Goal: Task Accomplishment & Management: Complete application form

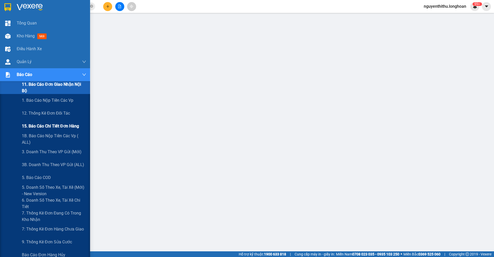
click at [52, 126] on span "15. Báo cáo chi tiết đơn hàng" at bounding box center [50, 126] width 57 height 6
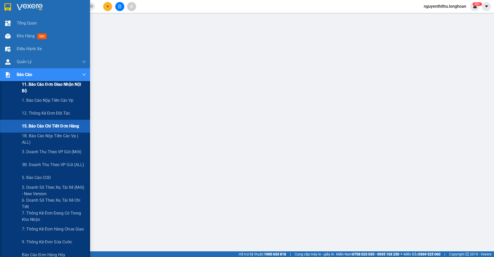
click at [36, 93] on span "11. Báo cáo đơn giao nhận nội bộ" at bounding box center [54, 87] width 64 height 13
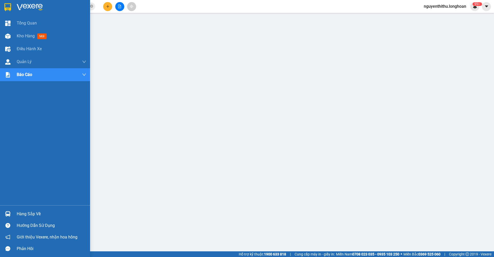
click at [10, 8] on img at bounding box center [7, 7] width 7 height 8
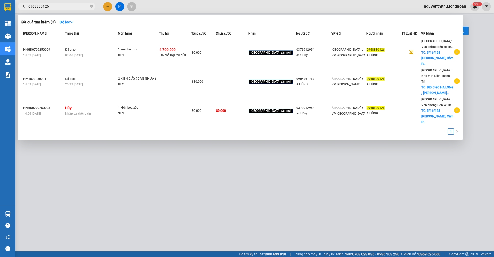
click at [79, 4] on input "0968830126" at bounding box center [58, 7] width 61 height 6
paste input "HNHD0709250009"
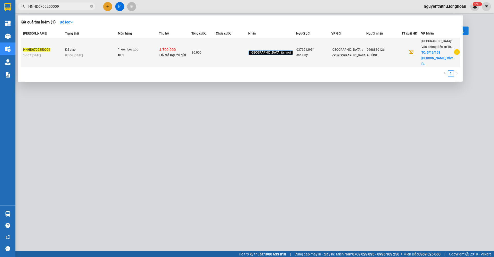
type input "HNHD0709250009"
click at [95, 52] on div "07:06 - 10/09" at bounding box center [91, 55] width 52 height 6
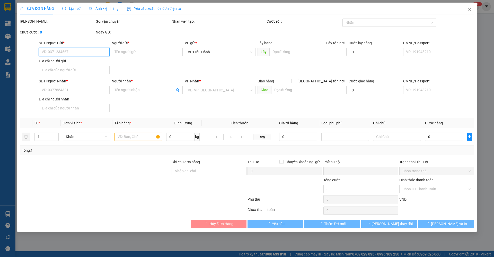
type input "0379912954"
type input "anh Duy"
type input "0968830126"
type input "A HÙNG"
checkbox input "true"
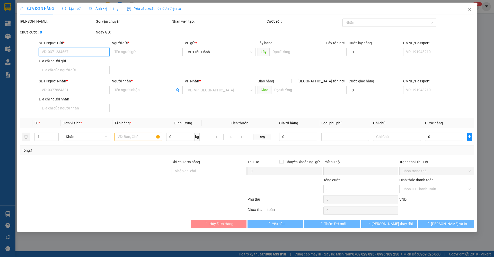
type input "5/16/158 Quang Hanh, Cẩm Phả Quảng Ninh"
type input "HÀNG DỄ VỠ CHÚ Ý BỐC XẾP NHẸ TAY KHÔNG ĐÈ HÀNG ( HƯ VỠ KHÔNG ĐỀN GIÁ TRỊ HÀNG )"
checkbox input "true"
type input "4.700.000"
type input "20.000"
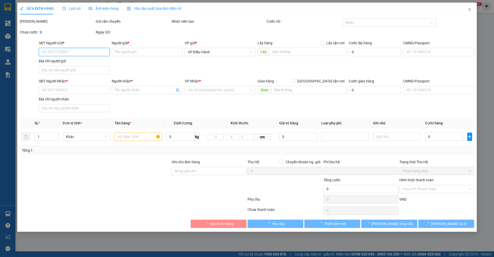
type input "80.000"
type input "10.000"
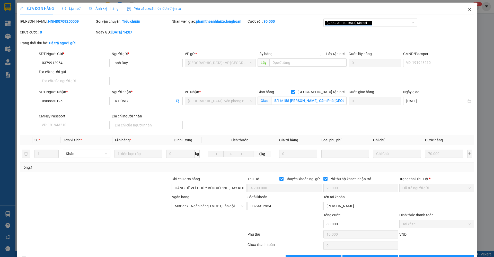
click at [467, 8] on icon "close" at bounding box center [469, 9] width 4 height 4
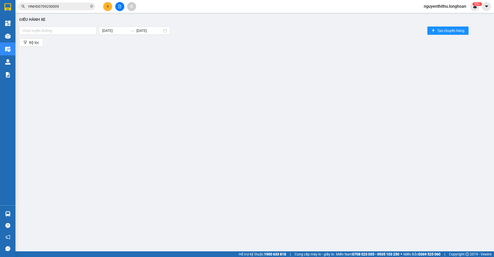
click at [71, 6] on input "HNHD0709250009" at bounding box center [58, 7] width 61 height 6
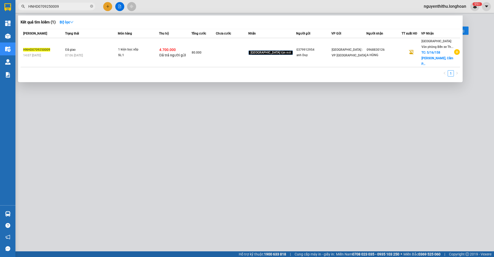
click at [71, 6] on input "HNHD0709250009" at bounding box center [58, 7] width 61 height 6
paste input "0914797595"
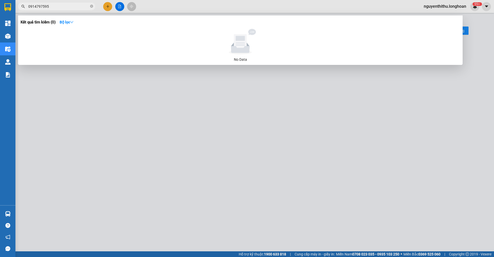
click at [42, 7] on input "0914797595" at bounding box center [58, 7] width 61 height 6
type input "0914794595"
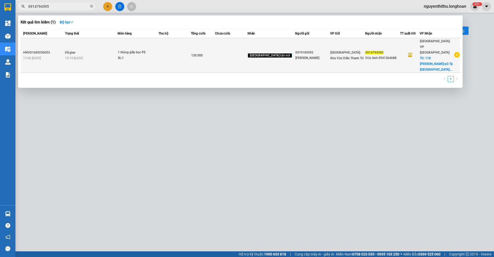
click at [174, 47] on td at bounding box center [174, 55] width 32 height 35
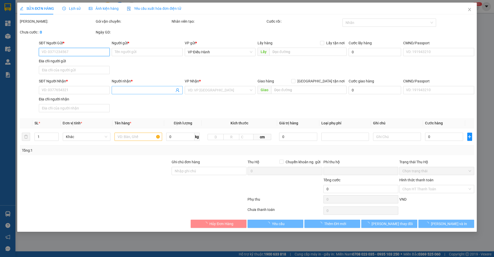
type input "0979189592"
type input "Chung"
type input "0914794595"
type input "Đức Anh 0941364688"
checkbox input "true"
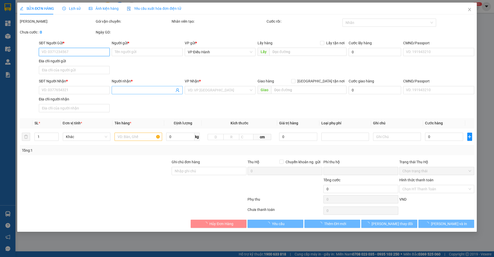
type input "118 trần phú-p2-Tp Tuy hoà - Phú Yên"
type input "nhận nguyên kiện,giao nguyên kiện,bể vỡ khồng đền, XIN NHẸ TAY"
type input "0"
type input "130.000"
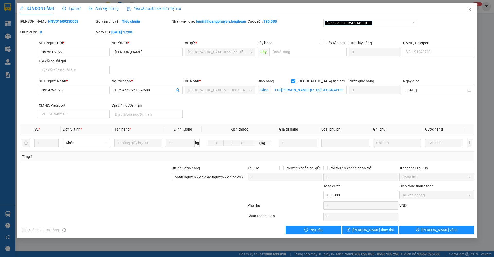
click at [76, 7] on span "Lịch sử" at bounding box center [71, 8] width 18 height 4
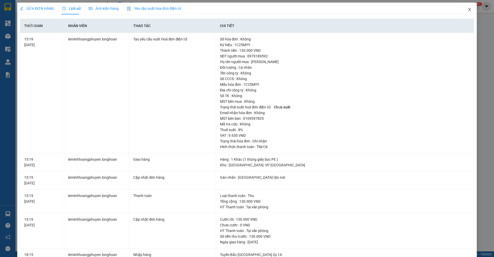
click at [467, 8] on icon "close" at bounding box center [469, 9] width 4 height 4
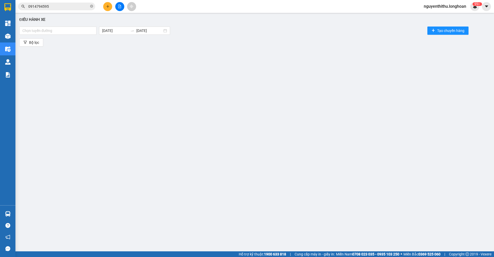
click at [56, 5] on input "0914794595" at bounding box center [58, 7] width 61 height 6
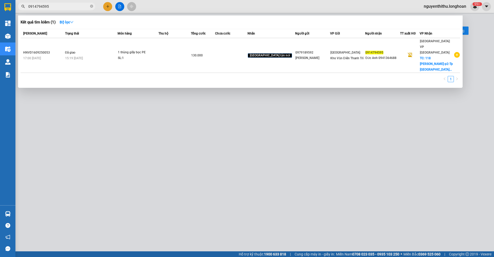
click at [56, 5] on input "0914794595" at bounding box center [58, 7] width 61 height 6
paste input "HNHD150925000"
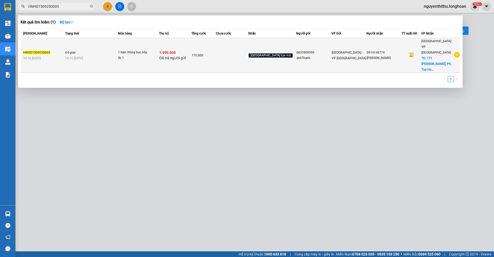
type input "HNHD1509250005"
click at [78, 46] on td "Đã giao 16:15 [DATE]" at bounding box center [91, 55] width 54 height 35
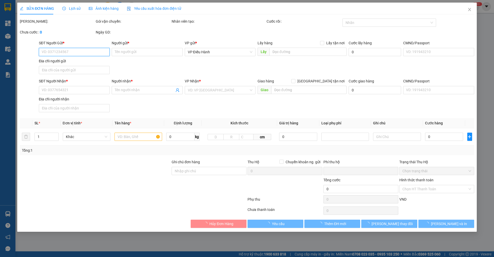
type input "0835909999"
type input "anhThanh"
type input "0914146774"
type input "[PERSON_NAME]"
checkbox input "true"
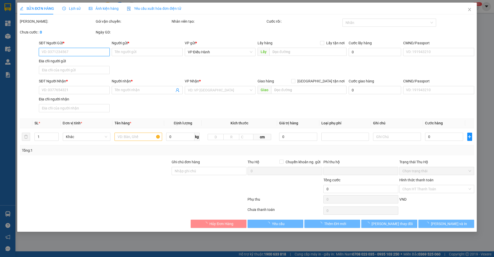
type input "171 [PERSON_NAME], P9, [PERSON_NAME]"
checkbox input "true"
type input "1.990.000"
type input "10.000"
type input "170.000"
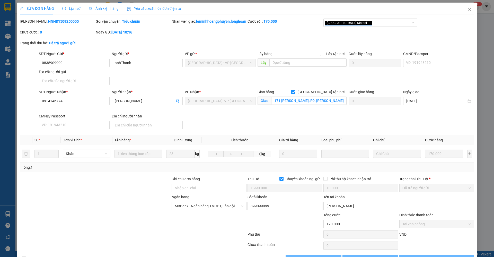
click at [76, 11] on div "Lịch sử" at bounding box center [71, 9] width 18 height 12
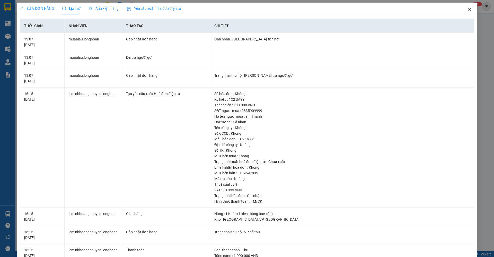
click at [467, 10] on icon "close" at bounding box center [469, 9] width 4 height 4
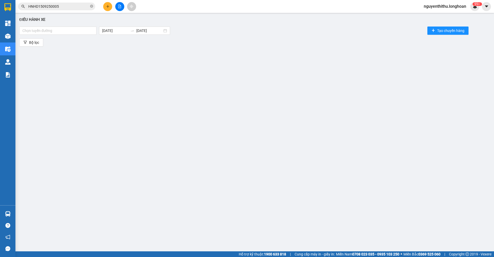
click at [77, 7] on input "HNHD1509250005" at bounding box center [58, 7] width 61 height 6
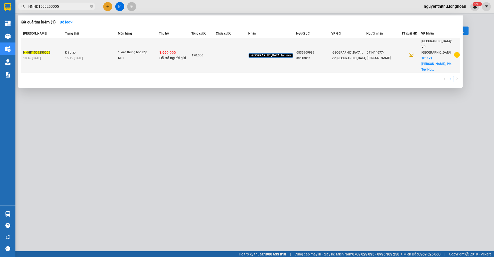
click at [75, 56] on span "16:15 [DATE]" at bounding box center [74, 58] width 18 height 4
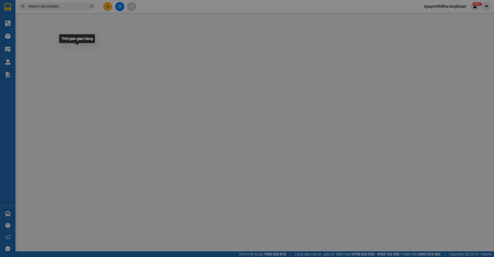
type input "0835909999"
type input "anhThanh"
type input "0914146774"
type input "[PERSON_NAME]"
checkbox input "true"
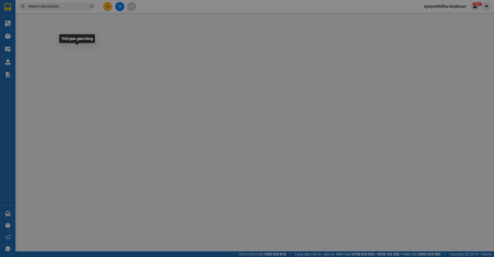
type input "171 [PERSON_NAME], P9, [PERSON_NAME]"
checkbox input "true"
type input "1.990.000"
type input "10.000"
type input "170.000"
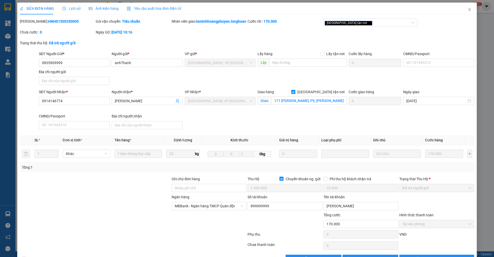
click at [71, 8] on span "Lịch sử" at bounding box center [71, 8] width 18 height 4
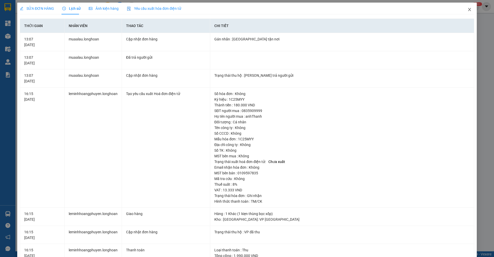
drag, startPoint x: 465, startPoint y: 11, endPoint x: 271, endPoint y: 15, distance: 193.5
click at [467, 11] on icon "close" at bounding box center [469, 9] width 4 height 4
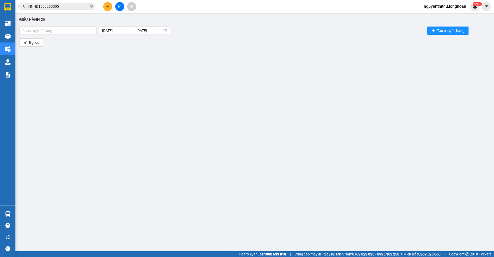
click at [71, 7] on input "HNHD1509250005" at bounding box center [58, 7] width 61 height 6
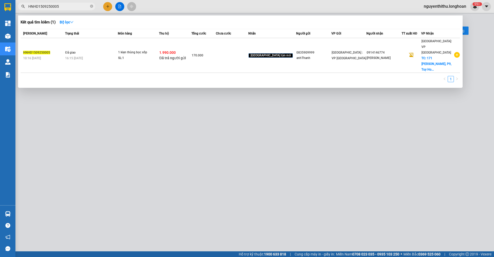
click at [71, 7] on input "HNHD1509250005" at bounding box center [58, 7] width 61 height 6
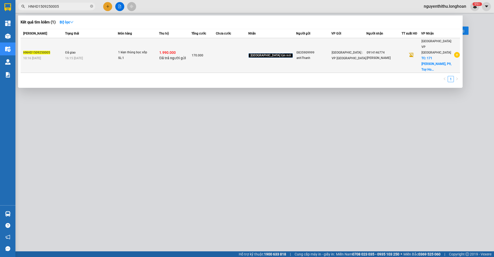
click at [89, 52] on td "Đã giao 16:15 [DATE]" at bounding box center [91, 55] width 54 height 35
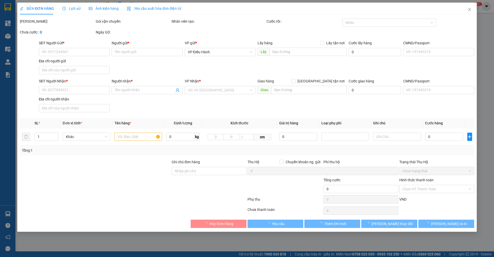
click at [74, 10] on span "Lịch sử" at bounding box center [71, 8] width 18 height 4
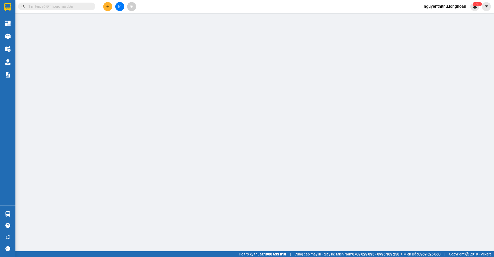
click at [69, 4] on input "text" at bounding box center [58, 7] width 61 height 6
paste input "KQ121709250020"
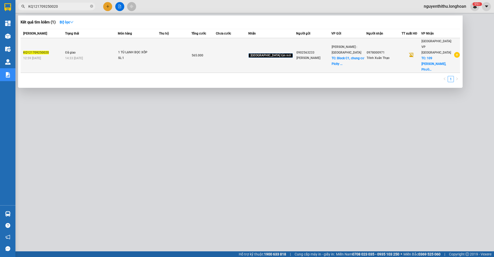
type input "KQ121709250020"
click at [149, 55] on td "1 TỦ LẠNH BỌC XỐP SL: 1" at bounding box center [138, 55] width 41 height 35
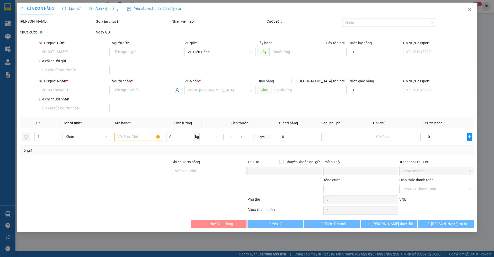
type input "0902563233"
type input "[PERSON_NAME]"
checkbox input "true"
type input "Block C1, chung cư Picity high part , [STREET_ADDRESS]"
type input "65.000"
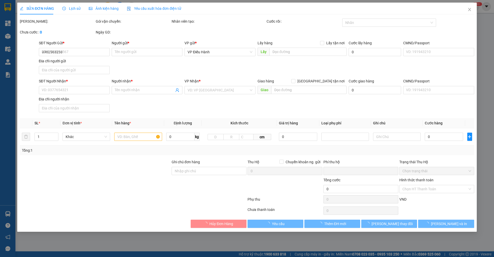
type input "0978000971"
type input "Trình Xuân Thạo"
checkbox input "true"
type input "109 Đinh Tiên hoàng, [GEOGRAPHIC_DATA], [GEOGRAPHIC_DATA]. [GEOGRAPHIC_DATA] ( …"
type input "0"
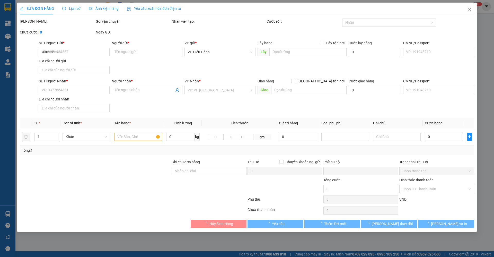
type input "565.000"
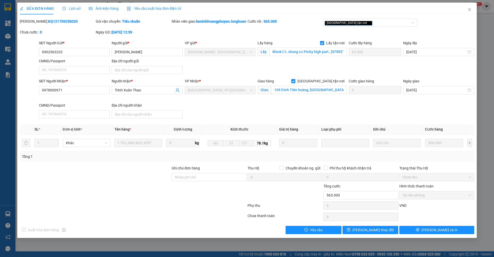
click at [69, 9] on span "Lịch sử" at bounding box center [71, 8] width 18 height 4
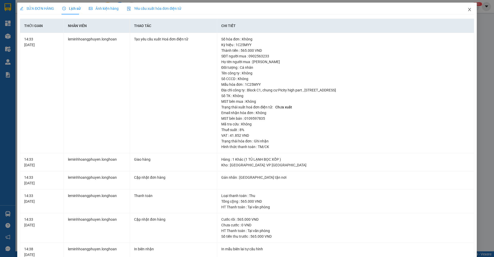
click at [468, 12] on span "Close" at bounding box center [469, 10] width 14 height 14
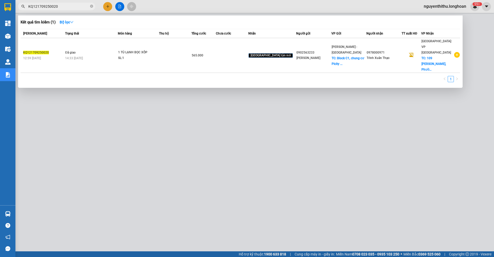
click at [57, 6] on input "KQ121709250020" at bounding box center [58, 7] width 61 height 6
paste input "VPHM0909250021"
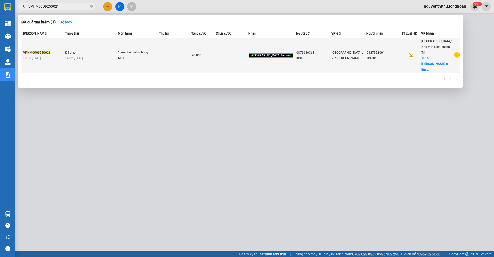
type input "VPHM0909250021"
click at [89, 55] on div "14:02 [DATE]" at bounding box center [91, 58] width 52 height 6
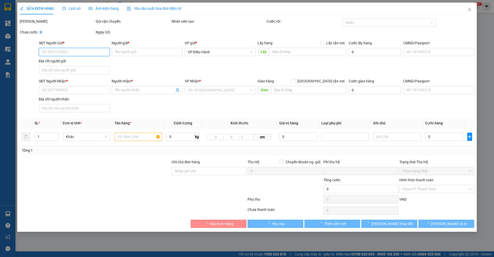
type input "0879686363"
type input "long"
type input "0327522001"
type input "lan anh"
checkbox input "true"
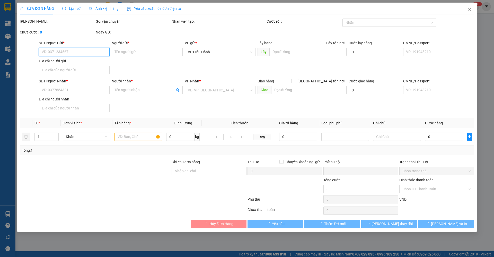
type input "60 [PERSON_NAME],tt lim,tiên du,[GEOGRAPHIC_DATA]"
checkbox input "true"
type input "0"
type input "70.000"
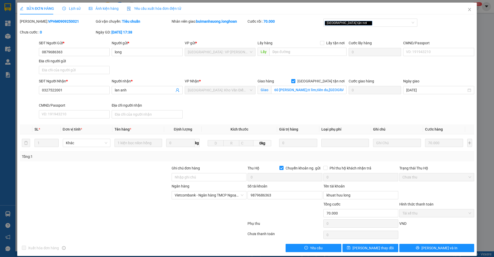
click at [72, 7] on span "Lịch sử" at bounding box center [71, 8] width 18 height 4
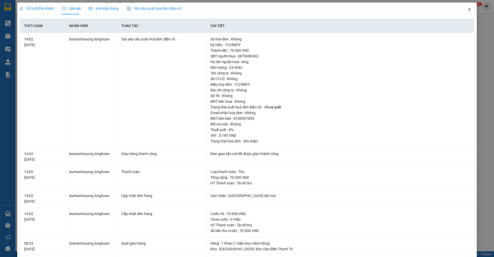
click at [467, 9] on icon "close" at bounding box center [469, 9] width 4 height 4
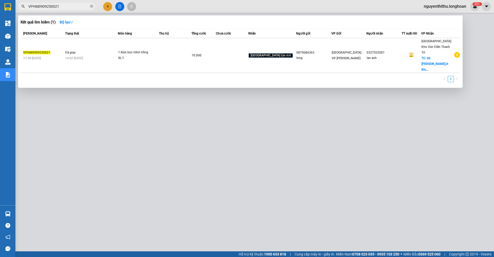
click at [71, 6] on input "VPHM0909250021" at bounding box center [58, 7] width 61 height 6
paste input "HNHD2509250012"
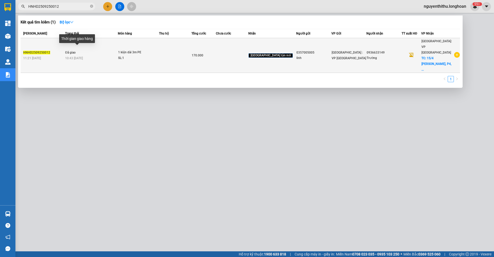
type input "HNHD2509250012"
click at [81, 56] on span "10:43 [DATE]" at bounding box center [74, 58] width 18 height 4
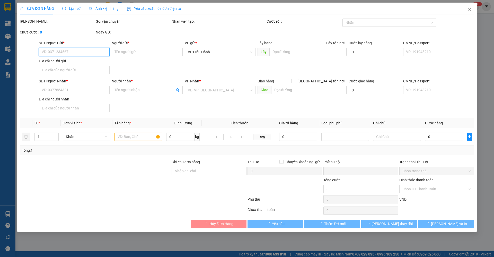
type input "0357005005"
type input "linh"
type input "0936633149"
type input "Trường"
checkbox input "true"
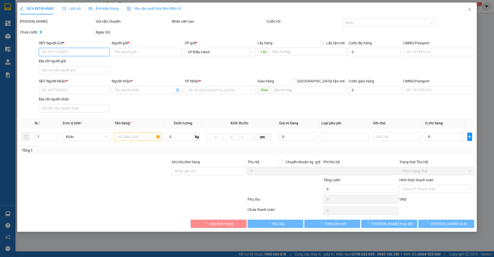
type input "15/4 [PERSON_NAME], P4, Tuy Hoà"
type input "0"
type input "170.000"
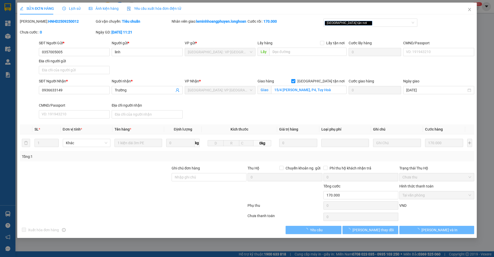
click at [77, 10] on span "Lịch sử" at bounding box center [71, 8] width 18 height 4
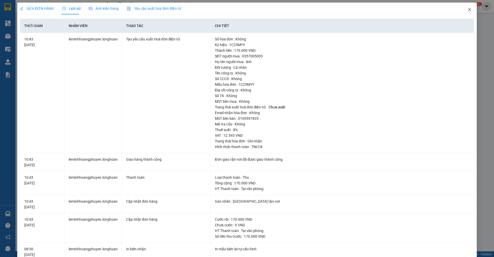
click at [462, 10] on span "Close" at bounding box center [469, 10] width 14 height 14
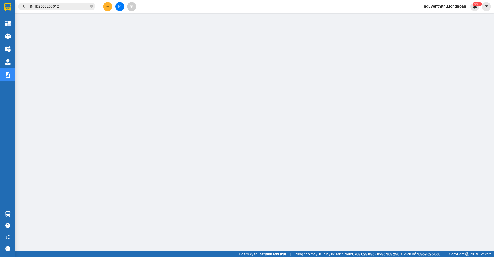
click at [70, 9] on input "HNHD2509250012" at bounding box center [58, 7] width 61 height 6
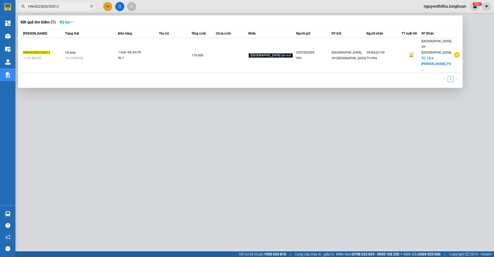
click at [70, 9] on input "HNHD2509250012" at bounding box center [58, 7] width 61 height 6
paste input "VPHM1609250031"
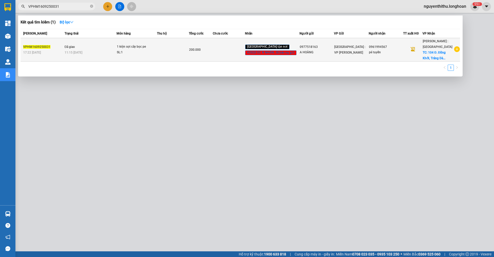
type input "VPHM1609250031"
click at [106, 50] on div "11:15 [DATE]" at bounding box center [91, 53] width 52 height 6
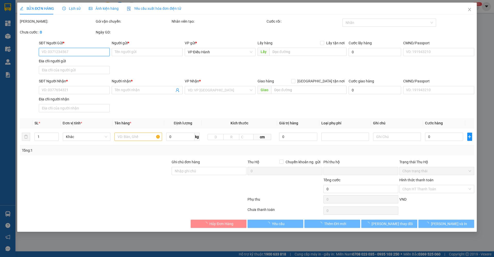
type input "0977518163"
type input "A HOÀNG"
type input "0961994567"
type input "pé tuyền"
checkbox input "true"
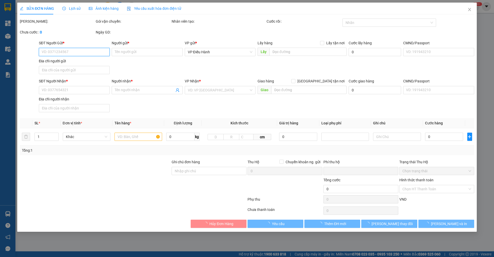
type input "104 Đ. [GEOGRAPHIC_DATA], [GEOGRAPHIC_DATA], [GEOGRAPHIC_DATA], [GEOGRAPHIC_DAT…"
checkbox input "true"
type input "0"
type input "200.000"
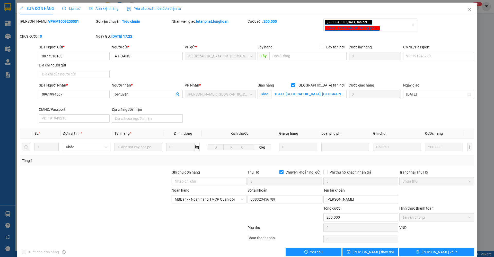
click at [75, 9] on span "Lịch sử" at bounding box center [71, 8] width 18 height 4
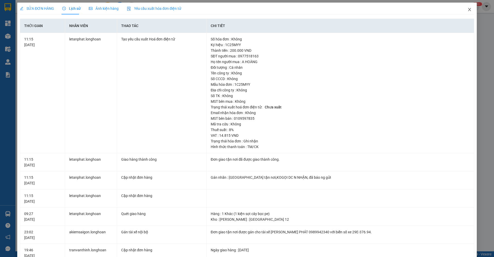
click at [465, 7] on span "Close" at bounding box center [469, 10] width 14 height 14
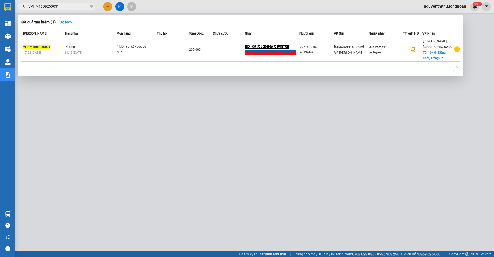
click at [79, 8] on input "VPHM1609250031" at bounding box center [58, 7] width 61 height 6
paste input "HNHD1509250005"
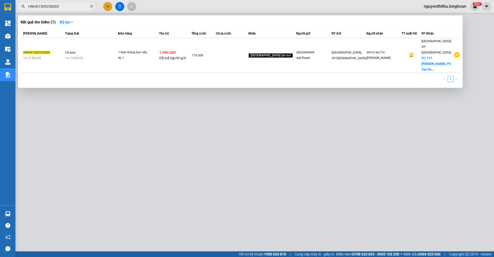
type input "HNHD1509250005"
click at [95, 36] on div "Trạng thái" at bounding box center [91, 34] width 52 height 6
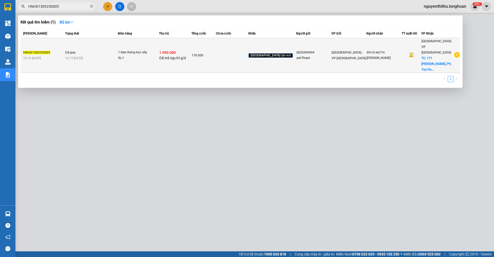
click at [95, 55] on div "16:15 [DATE]" at bounding box center [91, 58] width 52 height 6
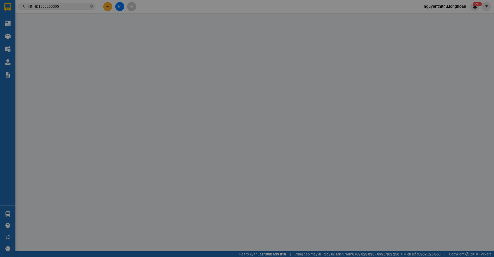
type input "0835909999"
type input "anhThanh"
type input "0914146774"
type input "[PERSON_NAME]"
checkbox input "true"
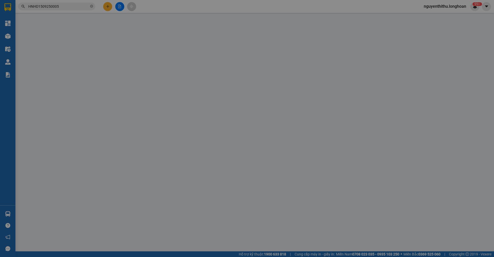
type input "171 [PERSON_NAME], P9, [PERSON_NAME]"
checkbox input "true"
type input "1.990.000"
type input "10.000"
type input "170.000"
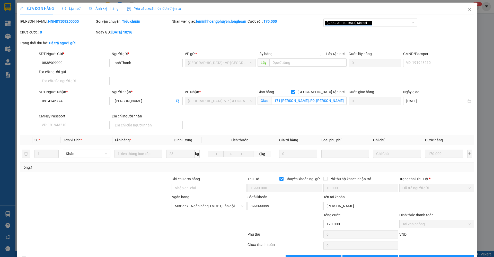
click at [76, 9] on span "Lịch sử" at bounding box center [71, 8] width 18 height 4
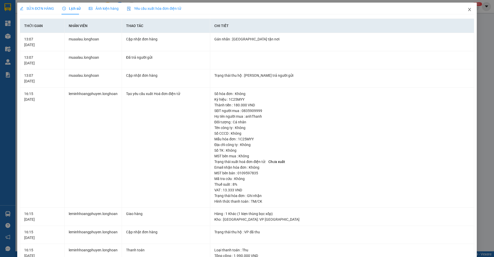
drag, startPoint x: 460, startPoint y: 11, endPoint x: 375, endPoint y: 14, distance: 86.0
click at [462, 11] on span "Close" at bounding box center [469, 10] width 14 height 14
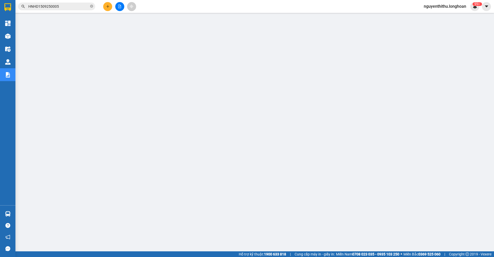
click at [59, 7] on input "HNHD1509250005" at bounding box center [58, 7] width 61 height 6
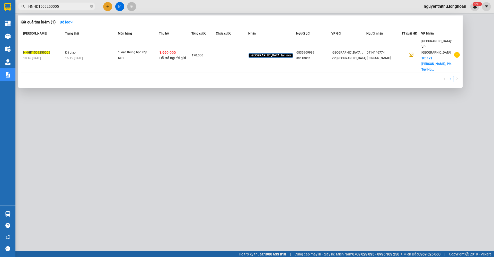
click at [59, 7] on input "HNHD1509250005" at bounding box center [58, 7] width 61 height 6
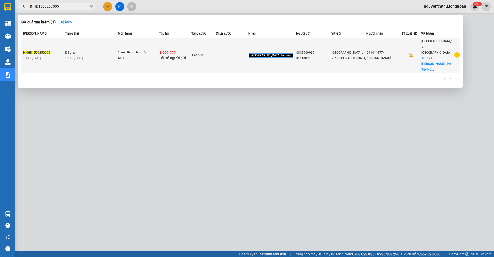
click at [116, 45] on td "Đã giao 16:15 [DATE]" at bounding box center [91, 55] width 54 height 35
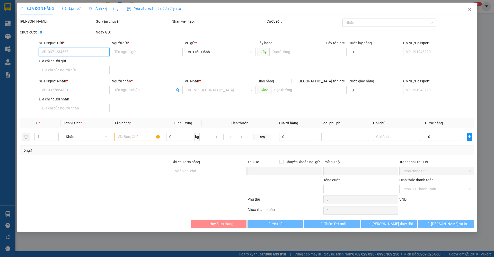
type input "0835909999"
type input "anhThanh"
type input "0914146774"
type input "[PERSON_NAME]"
checkbox input "true"
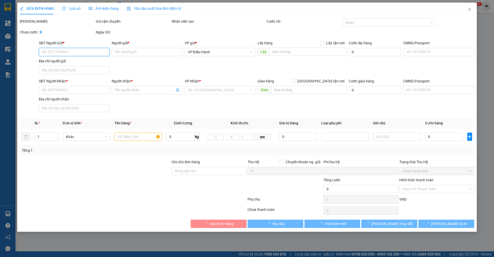
type input "171 [PERSON_NAME], P9, [PERSON_NAME]"
checkbox input "true"
type input "1.990.000"
type input "10.000"
type input "170.000"
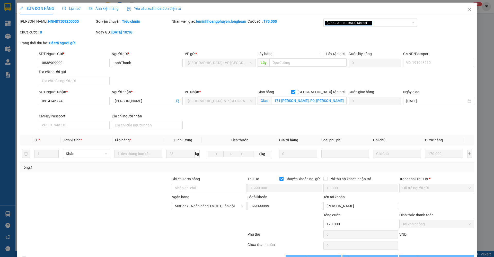
click at [75, 6] on span "Lịch sử" at bounding box center [71, 8] width 18 height 4
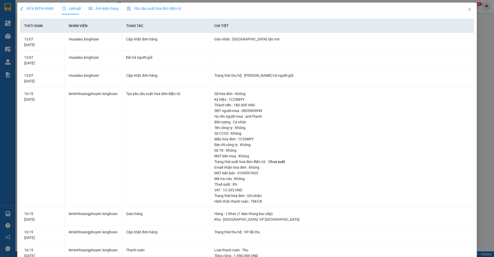
click at [46, 9] on span "SỬA ĐƠN HÀNG" at bounding box center [37, 8] width 34 height 4
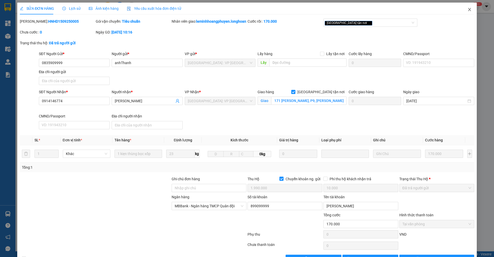
click at [467, 10] on icon "close" at bounding box center [469, 9] width 4 height 4
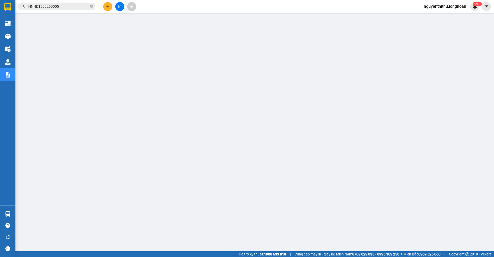
click at [77, 8] on input "HNHD1509250005" at bounding box center [58, 7] width 61 height 6
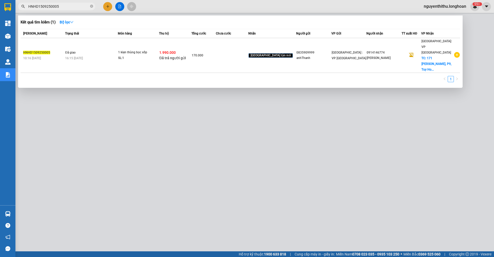
click at [77, 8] on input "HNHD1509250005" at bounding box center [58, 7] width 61 height 6
paste input "VPVD200925006"
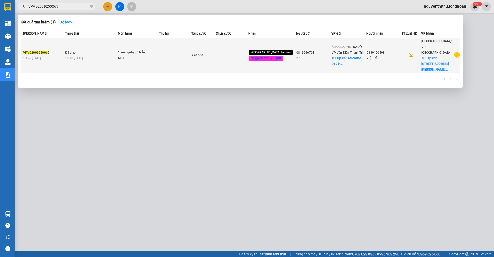
type input "VPVD2009250065"
click at [106, 55] on div "16:10 [DATE]" at bounding box center [91, 58] width 52 height 6
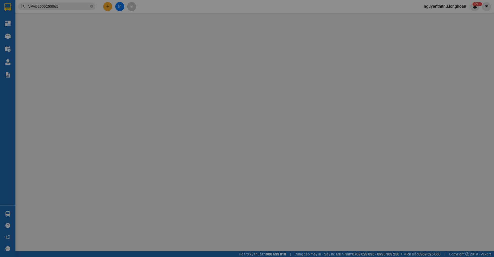
type input "0819066708"
type input "Nhi"
checkbox input "true"
type input "Địa chỉ: Ari coffee D19 P. [PERSON_NAME], [GEOGRAPHIC_DATA], [GEOGRAPHIC_DATA],…"
type input "100.000"
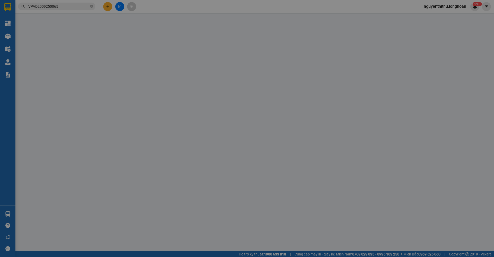
type input "0339100598"
type input "Việt Trí -"
checkbox input "true"
type input "Địa chỉ: [STREET_ADDRESS][PERSON_NAME]"
type input "( [PERSON_NAME] - 0345030194 Thanh toán (Hư vỡ không đền )"
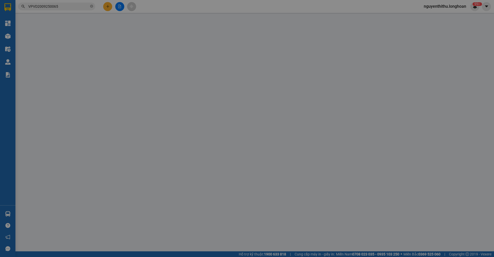
type input "0"
type input "990.000"
type input "100.000"
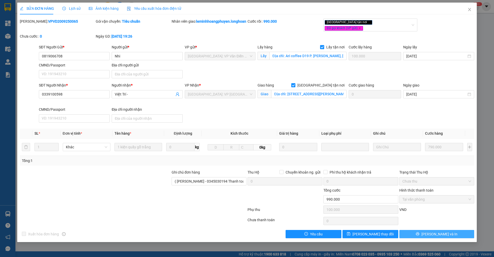
click at [422, 235] on button "[PERSON_NAME] và In" at bounding box center [436, 234] width 75 height 8
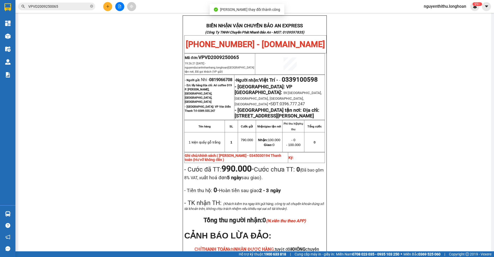
scroll to position [309, 0]
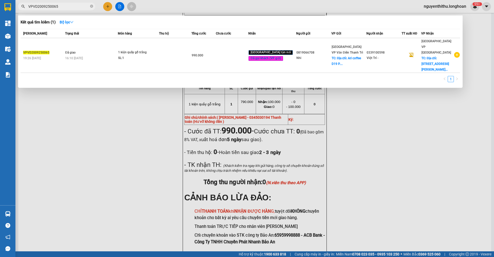
click at [70, 6] on input "VPVD2009250065" at bounding box center [58, 7] width 61 height 6
paste input "HNHD1409250003"
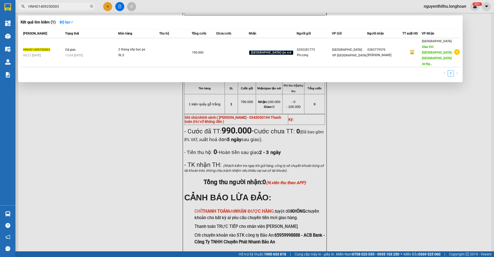
click at [73, 7] on input "HNHD1409250003" at bounding box center [58, 7] width 61 height 6
paste input "0383779570"
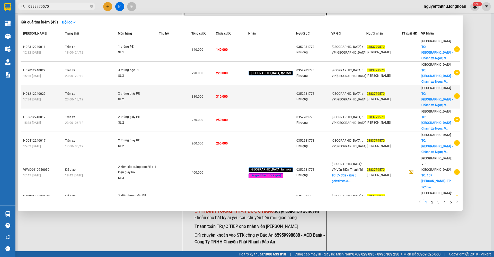
type input "0383779570"
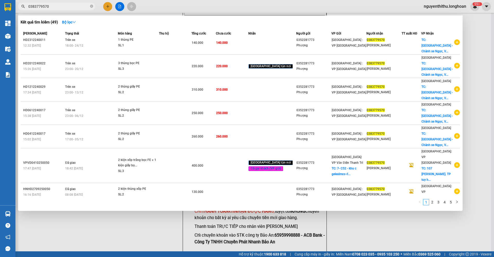
scroll to position [0, 0]
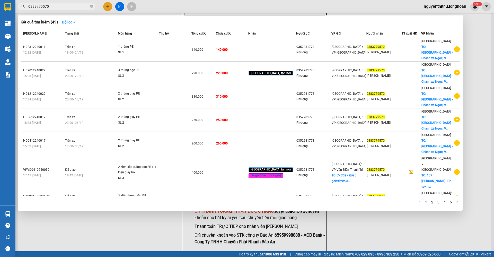
click at [69, 22] on strong "Bộ lọc" at bounding box center [69, 22] width 14 height 4
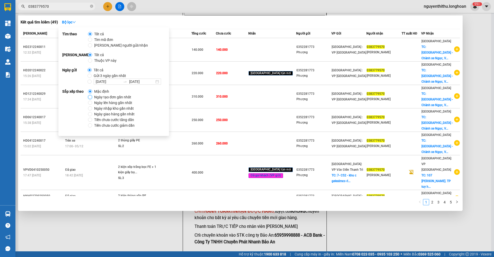
click at [90, 96] on input "Ngày tạo đơn gần nhất" at bounding box center [90, 97] width 4 height 4
radio input "true"
radio input "false"
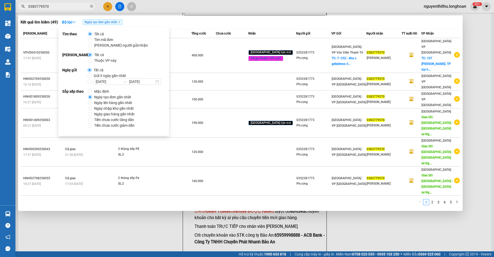
click at [214, 26] on div "Kết quả tìm kiếm ( 49 ) Bộ lọc Ngày tạo đơn gần nhất" at bounding box center [240, 22] width 439 height 8
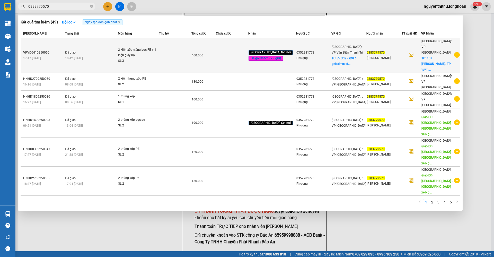
click at [138, 58] on div "SL: 3" at bounding box center [137, 61] width 39 height 6
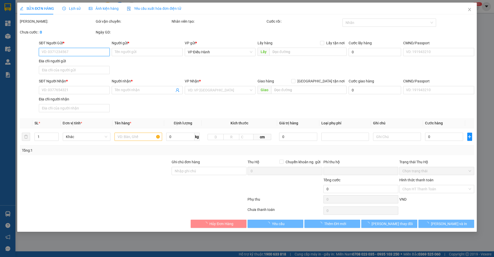
type input "0352281773"
type input "Phượng"
checkbox input "true"
type input "7- C52 - khu c geleximco đường [PERSON_NAME][GEOGRAPHIC_DATA]"
type input "50.000"
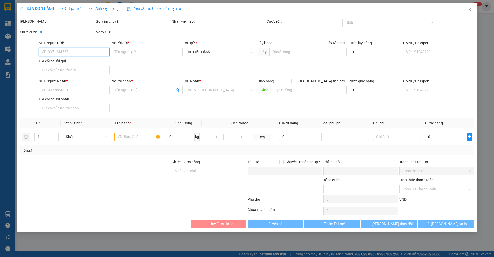
type input "0383779570"
type input "[PERSON_NAME]"
checkbox input "true"
type input "107 [PERSON_NAME]. [GEOGRAPHIC_DATA], [GEOGRAPHIC_DATA]"
type input "0"
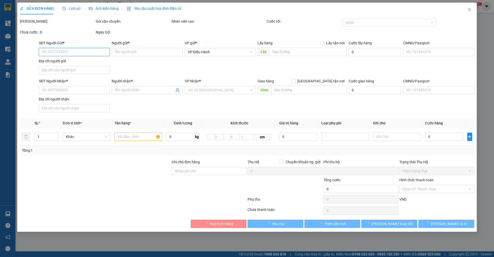
type input "400.000"
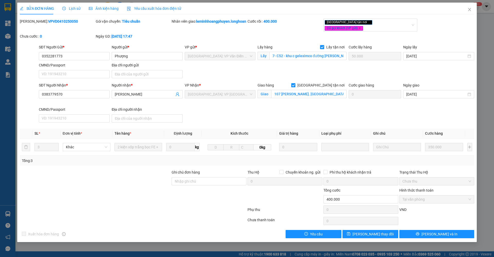
click at [52, 21] on b "VPVD0410250050" at bounding box center [63, 21] width 30 height 4
copy b "VPVD0410250050"
click at [465, 14] on span "Close" at bounding box center [469, 10] width 14 height 14
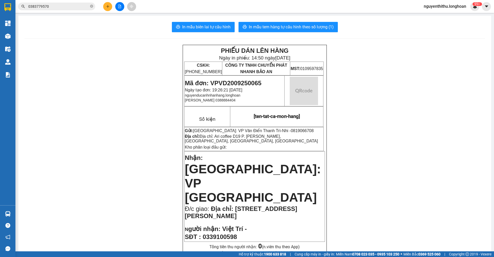
click at [69, 5] on input "0383779570" at bounding box center [58, 7] width 61 height 6
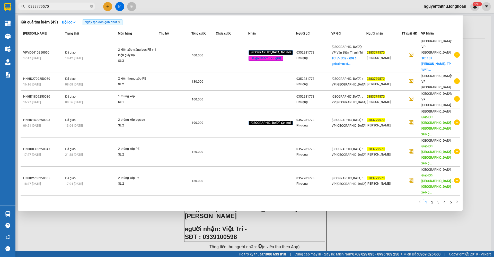
click at [69, 5] on input "0383779570" at bounding box center [58, 7] width 61 height 6
paste input "706148455"
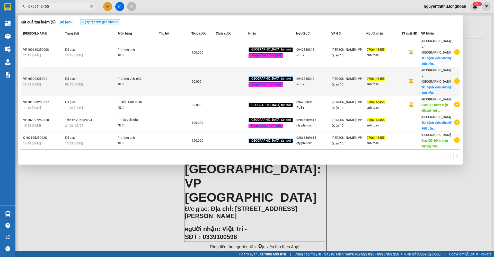
type input "0706148455"
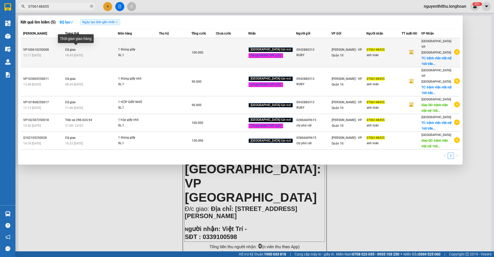
click at [81, 54] on span "18:45 [DATE]" at bounding box center [74, 56] width 18 height 4
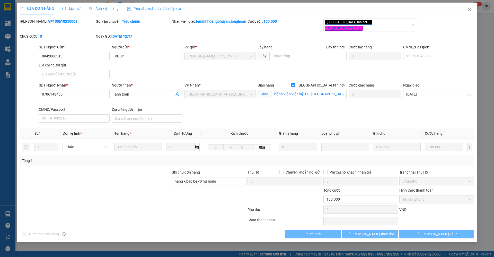
type input "0942880313"
type input "RUBY"
type input "0706148455"
type input "anh toàn"
checkbox input "true"
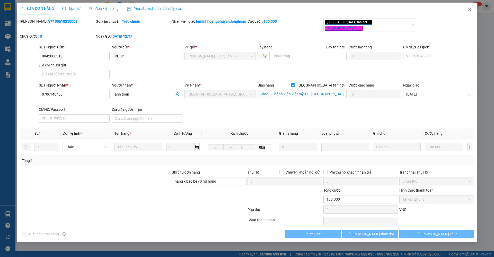
type input "bệnh viện việt mỹ 168 [GEOGRAPHIC_DATA], 9 [GEOGRAPHIC_DATA]"
type input "hàng k bao bể vỡ hư hỏng"
type input "0"
type input "100.000"
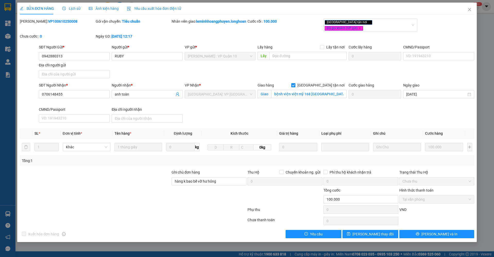
click at [74, 10] on span "Lịch sử" at bounding box center [71, 8] width 18 height 4
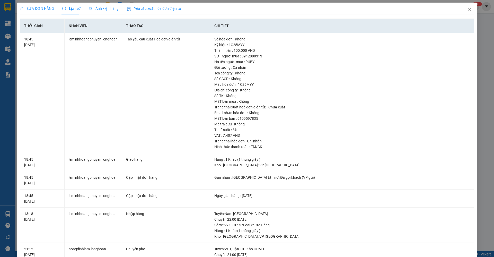
click at [44, 7] on span "SỬA ĐƠN HÀNG" at bounding box center [37, 8] width 34 height 4
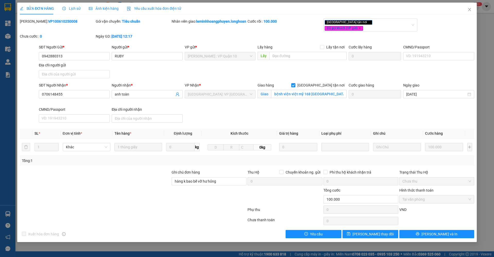
click at [55, 21] on b "VP100610250008" at bounding box center [62, 21] width 29 height 4
copy b "VP100610250008"
click at [467, 11] on icon "close" at bounding box center [469, 9] width 4 height 4
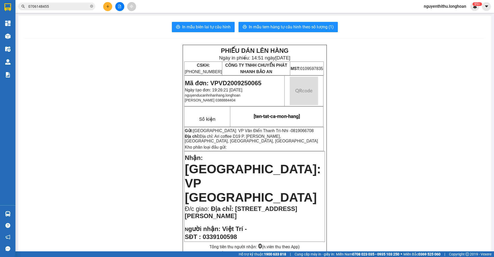
click at [62, 12] on div "Kết quả tìm kiếm ( 5 ) Bộ lọc Ngày tạo đơn gần nhất Mã ĐH Trạng thái Món hàng T…" at bounding box center [247, 6] width 494 height 13
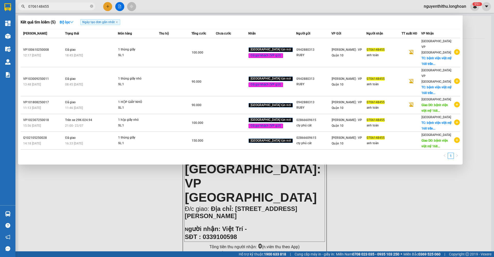
click at [62, 6] on input "0706148455" at bounding box center [58, 7] width 61 height 6
paste input "936633149"
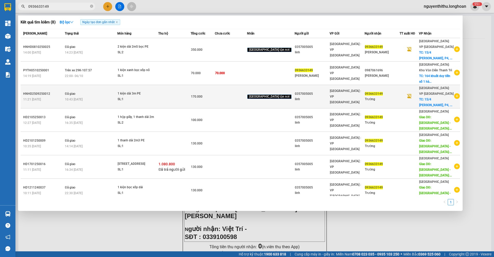
type input "0936633149"
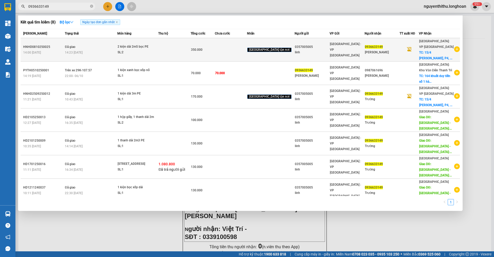
click at [88, 50] on div "14:23 [DATE]" at bounding box center [91, 53] width 52 height 6
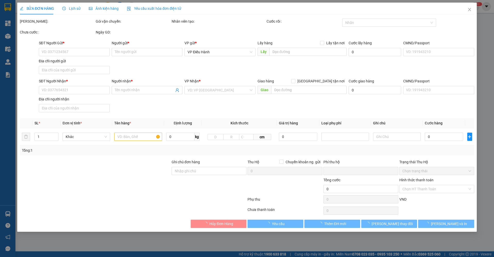
type input "0357005005"
type input "linh"
type input "0936633149"
type input "[PERSON_NAME]"
checkbox input "true"
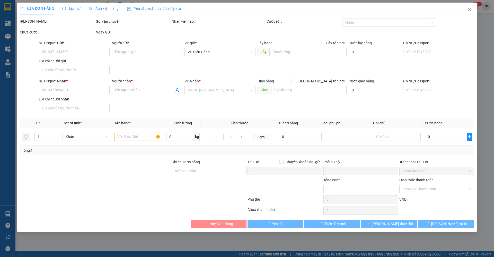
type input "15/4 [PERSON_NAME], P4, Tuy Hoà"
type input "0"
type input "350.000"
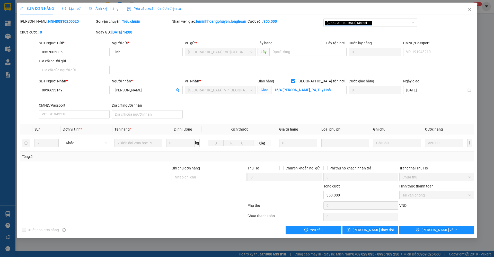
click at [58, 20] on b "HNHD0810250025" at bounding box center [63, 21] width 31 height 4
copy b "HNHD0810250025"
drag, startPoint x: 471, startPoint y: 10, endPoint x: 158, endPoint y: 8, distance: 312.3
click at [468, 10] on icon "close" at bounding box center [469, 9] width 4 height 4
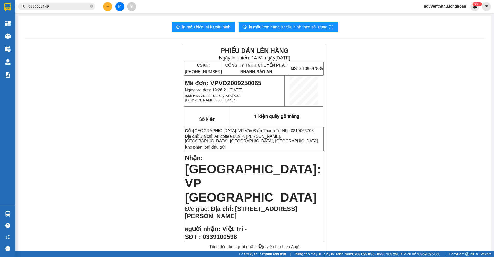
click at [72, 6] on input "0936633149" at bounding box center [58, 7] width 61 height 6
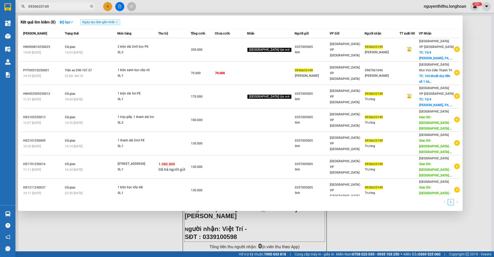
click at [72, 6] on input "0936633149" at bounding box center [58, 7] width 61 height 6
paste input "QU120910250024"
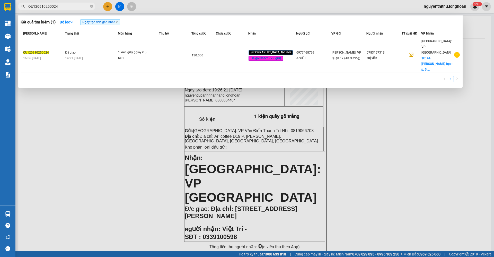
click at [76, 6] on input "QU120910250024" at bounding box center [58, 7] width 61 height 6
paste input "0339100598"
type input "0339100598"
